Goal: Find specific page/section: Find specific page/section

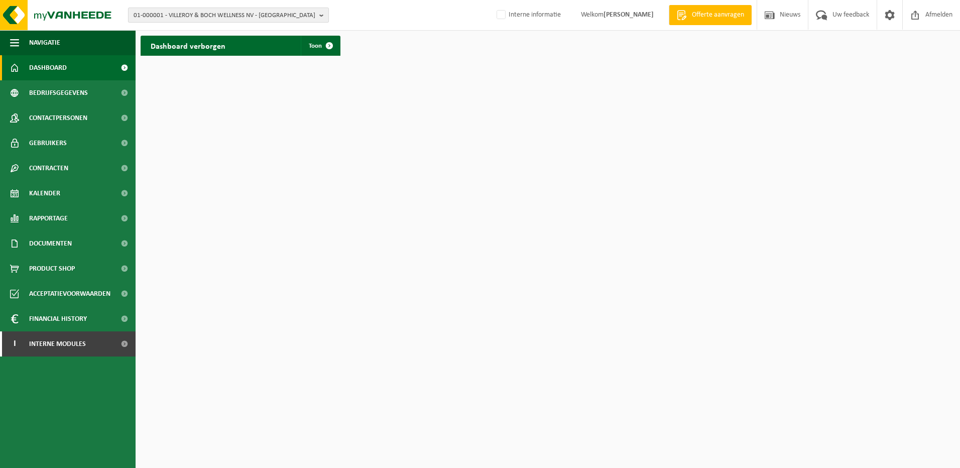
click at [176, 15] on span "01-000001 - VILLEROY & BOCH WELLNESS NV - ROESELARE" at bounding box center [225, 15] width 182 height 15
paste input "10-910063"
type input "10-910063"
click at [179, 46] on strong "10-910063 - ETLS SPRL - CHAPELLE-À-WATTINES" at bounding box center [195, 46] width 122 height 8
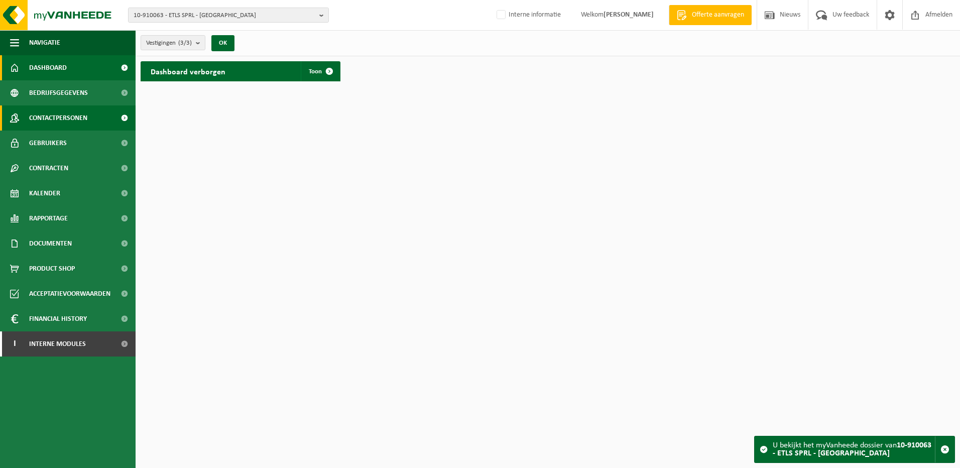
click at [63, 120] on span "Contactpersonen" at bounding box center [58, 117] width 58 height 25
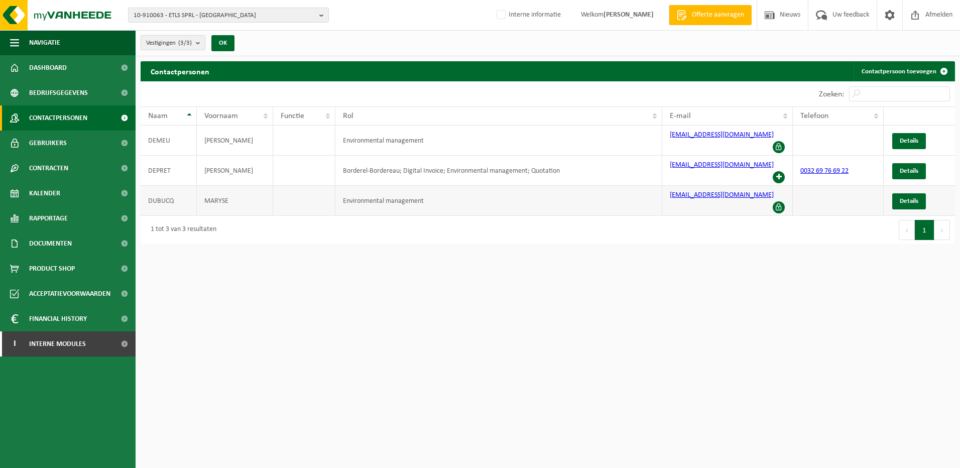
click at [777, 201] on span at bounding box center [779, 207] width 12 height 12
click at [910, 193] on link "Details" at bounding box center [909, 201] width 34 height 16
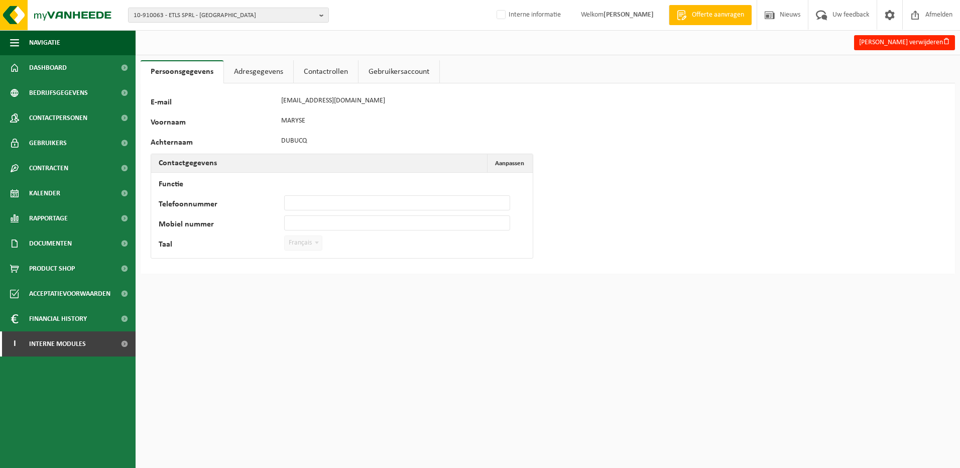
click at [265, 70] on link "Adresgegevens" at bounding box center [258, 71] width 69 height 23
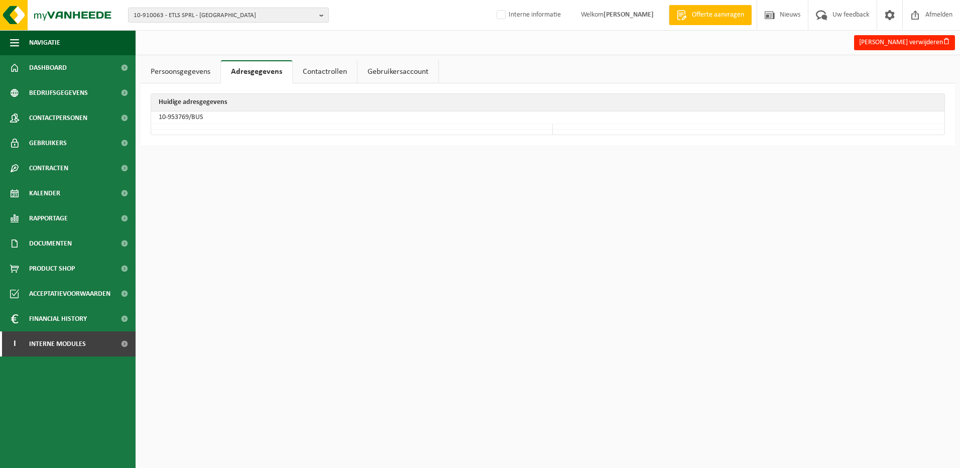
click at [337, 74] on link "Contactrollen" at bounding box center [325, 71] width 64 height 23
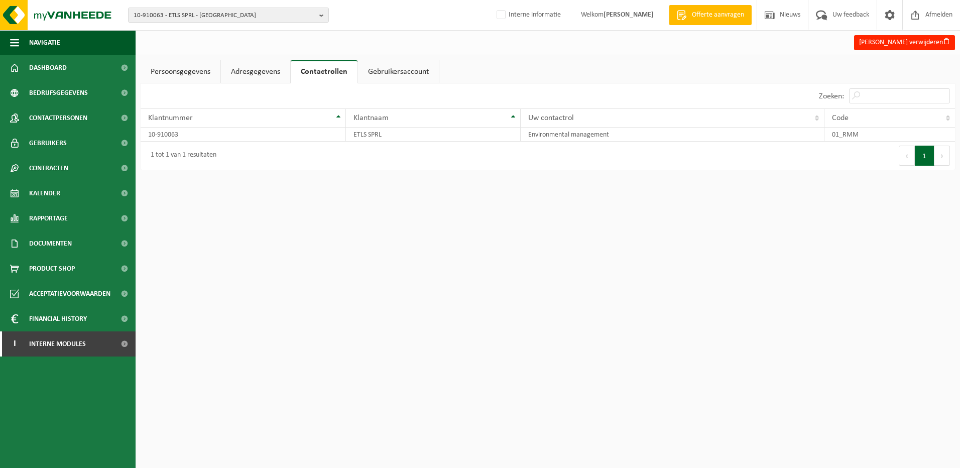
click at [416, 78] on link "Gebruikersaccount" at bounding box center [398, 71] width 81 height 23
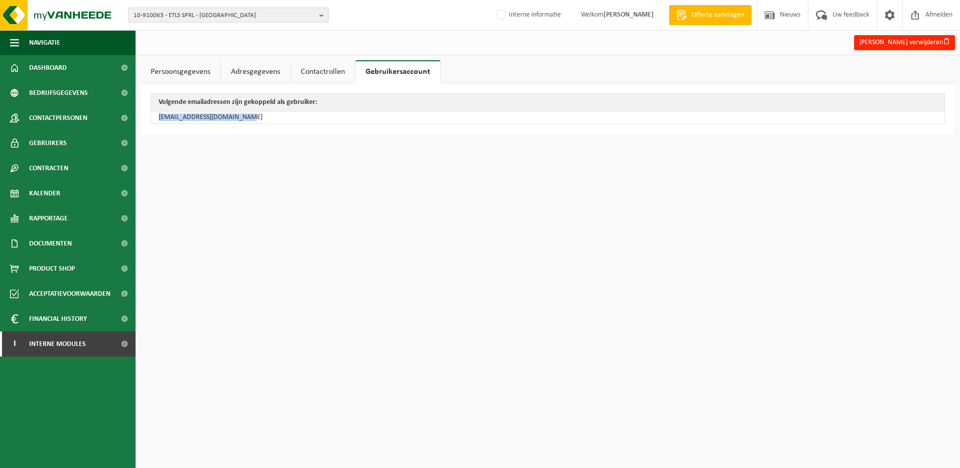
drag, startPoint x: 262, startPoint y: 122, endPoint x: 155, endPoint y: 120, distance: 107.0
click at [155, 120] on td "[EMAIL_ADDRESS][DOMAIN_NAME]" at bounding box center [548, 117] width 794 height 12
click at [434, 158] on html "10-910063 - ETLS SPRL - CHAPELLE-À-WATTINES 10-910063 - ETLS SPRL - CHAPELLE-À-…" at bounding box center [480, 234] width 960 height 468
click at [48, 137] on span "Gebruikers" at bounding box center [48, 143] width 38 height 25
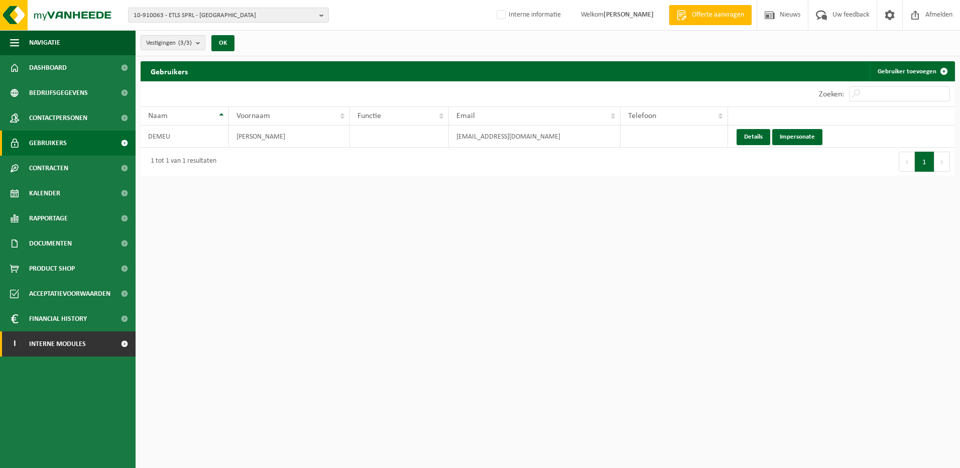
click at [86, 345] on link "I Interne modules" at bounding box center [68, 343] width 136 height 25
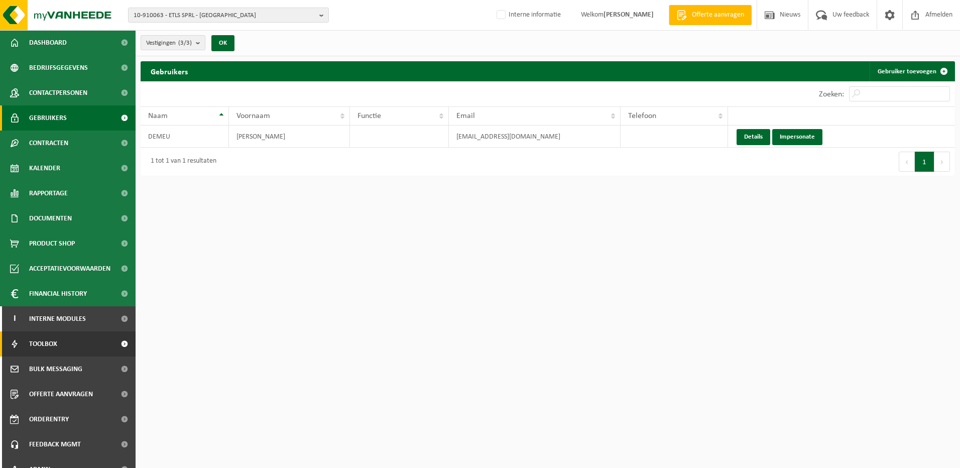
scroll to position [39, 0]
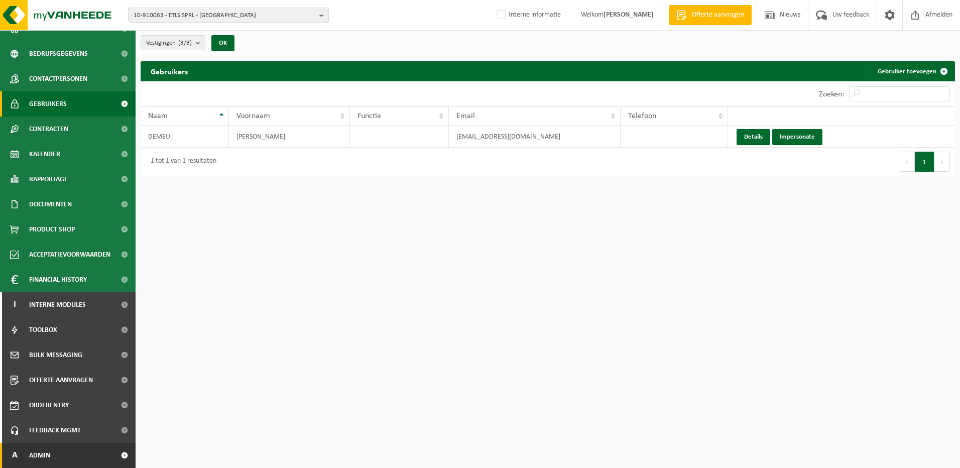
click at [61, 459] on link "A Admin" at bounding box center [68, 455] width 136 height 25
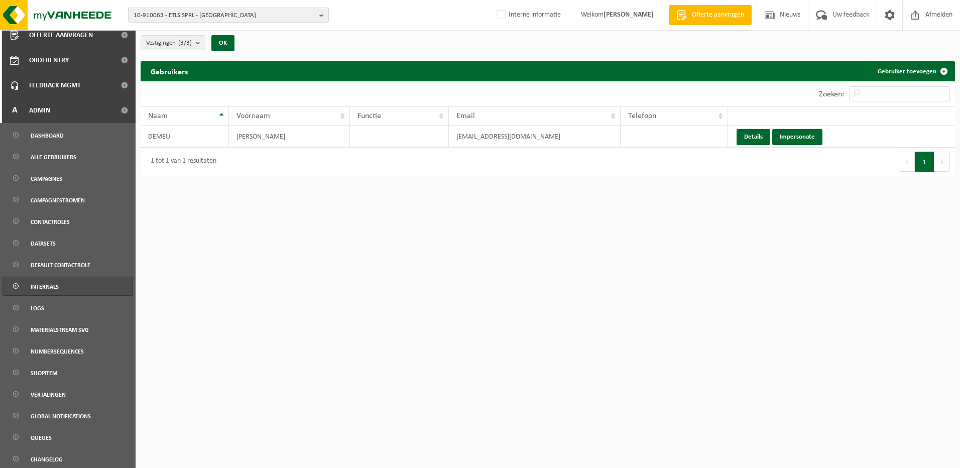
scroll to position [387, 0]
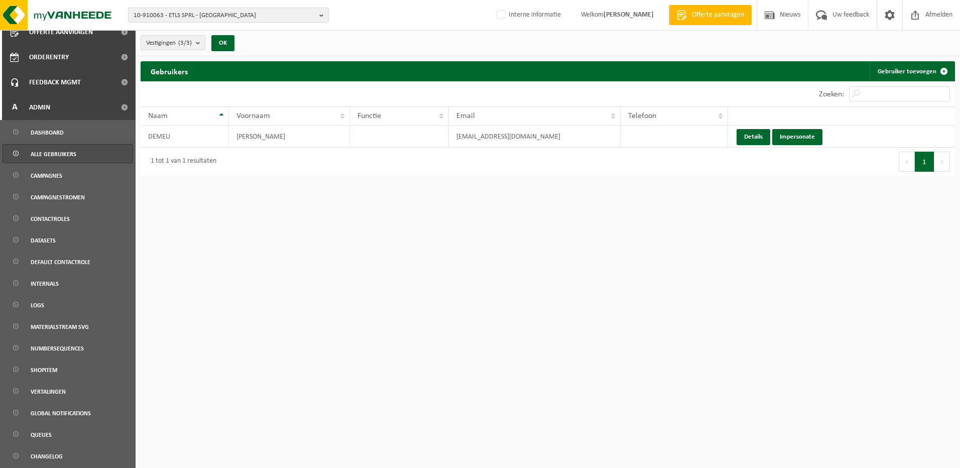
click at [47, 156] on span "Alle gebruikers" at bounding box center [54, 154] width 46 height 19
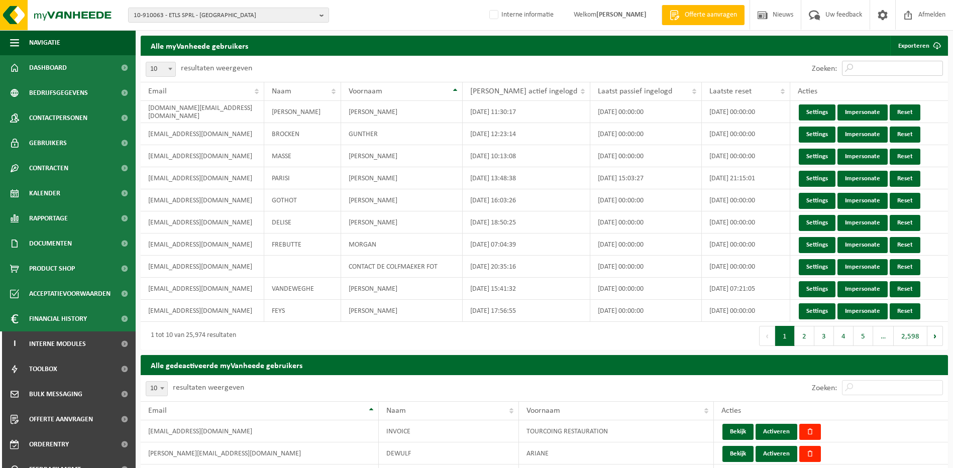
click at [875, 69] on input "Zoeken:" at bounding box center [892, 68] width 101 height 15
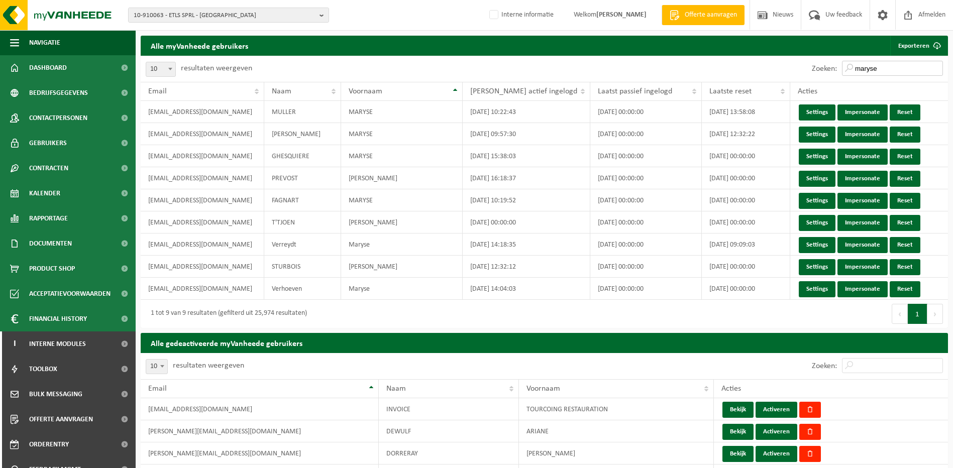
click at [915, 72] on input "maryse" at bounding box center [892, 68] width 101 height 15
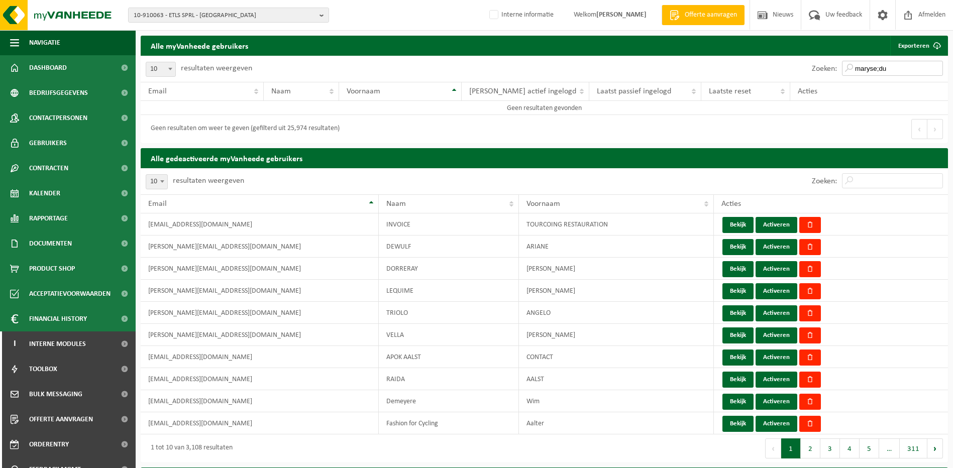
type input "maryse;du"
click at [887, 177] on input "Zoeken:" at bounding box center [892, 180] width 101 height 15
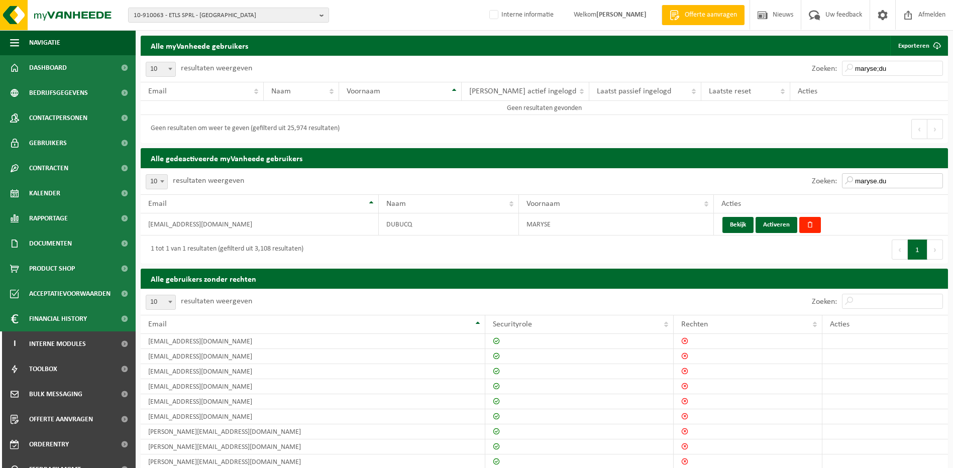
drag, startPoint x: 902, startPoint y: 184, endPoint x: 777, endPoint y: 176, distance: 125.8
click at [780, 178] on div "Zoeken: maryse.du" at bounding box center [746, 181] width 404 height 26
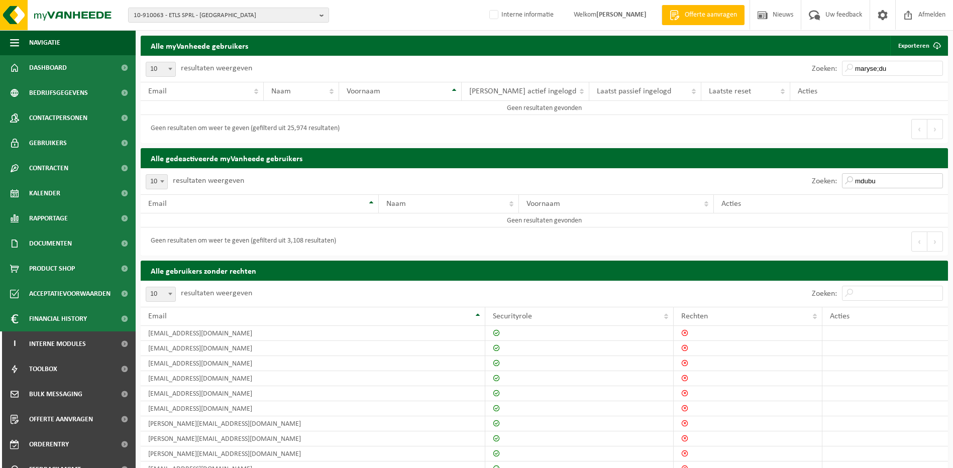
type input "mdubu"
drag, startPoint x: 901, startPoint y: 71, endPoint x: 768, endPoint y: 66, distance: 133.2
click at [785, 59] on div "Zoeken: maryse;du" at bounding box center [746, 69] width 404 height 26
type input "mdub"
